Goal: Task Accomplishment & Management: Use online tool/utility

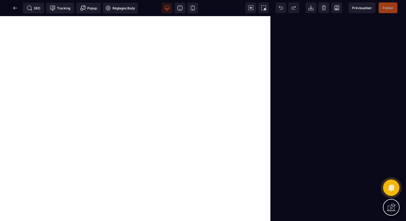
click at [391, 185] on icon at bounding box center [391, 187] width 7 height 7
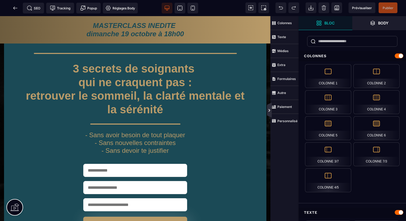
click at [270, 108] on icon at bounding box center [269, 110] width 4 height 4
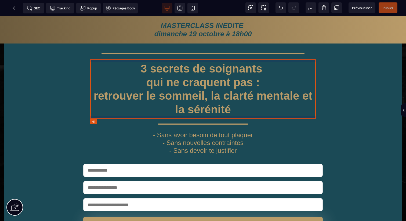
click at [305, 85] on h1 "3 secrets de soignants qui ne craquent pas : retrouver le sommeil, la clarté me…" at bounding box center [203, 89] width 226 height 60
select select "***"
select select
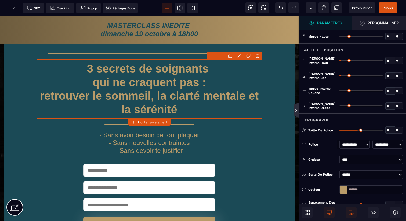
click at [297, 107] on icon at bounding box center [296, 110] width 5 height 15
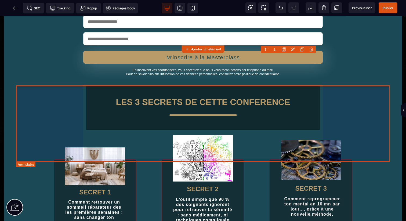
scroll to position [203, 0]
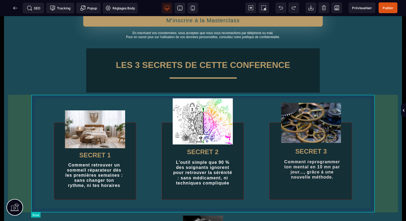
click at [373, 140] on div "SECRET 1 Comment retrouver un sommeil réparateur dès les premières semaines : s…" at bounding box center [203, 149] width 344 height 112
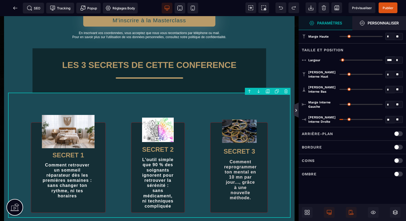
click at [298, 111] on icon at bounding box center [296, 110] width 5 height 15
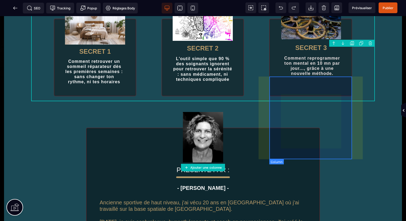
scroll to position [352, 0]
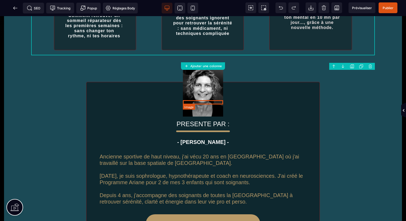
click at [184, 102] on img at bounding box center [203, 91] width 40 height 51
select select
select select "**"
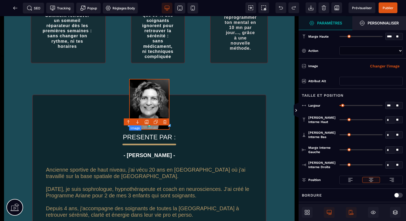
select select
select select "**"
click at [295, 111] on icon at bounding box center [296, 110] width 4 height 4
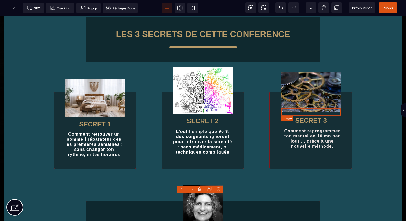
scroll to position [234, 0]
click at [284, 111] on img at bounding box center [311, 91] width 60 height 43
select select
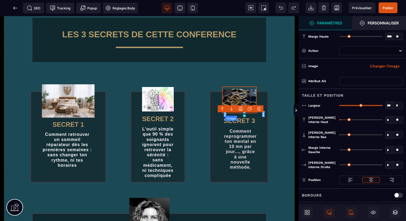
select select
click at [296, 110] on icon at bounding box center [296, 110] width 4 height 4
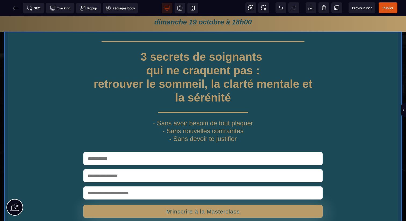
scroll to position [0, 0]
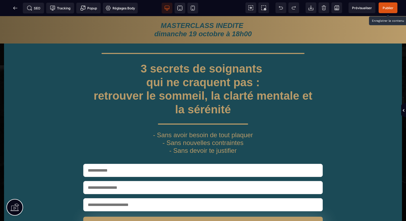
click at [392, 7] on span "Publier" at bounding box center [388, 8] width 11 height 4
click at [14, 6] on icon at bounding box center [15, 7] width 5 height 5
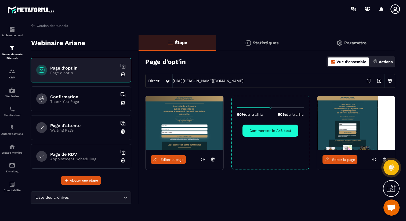
click at [350, 160] on span "Éditer la page" at bounding box center [343, 160] width 23 height 4
